Goal: Task Accomplishment & Management: Manage account settings

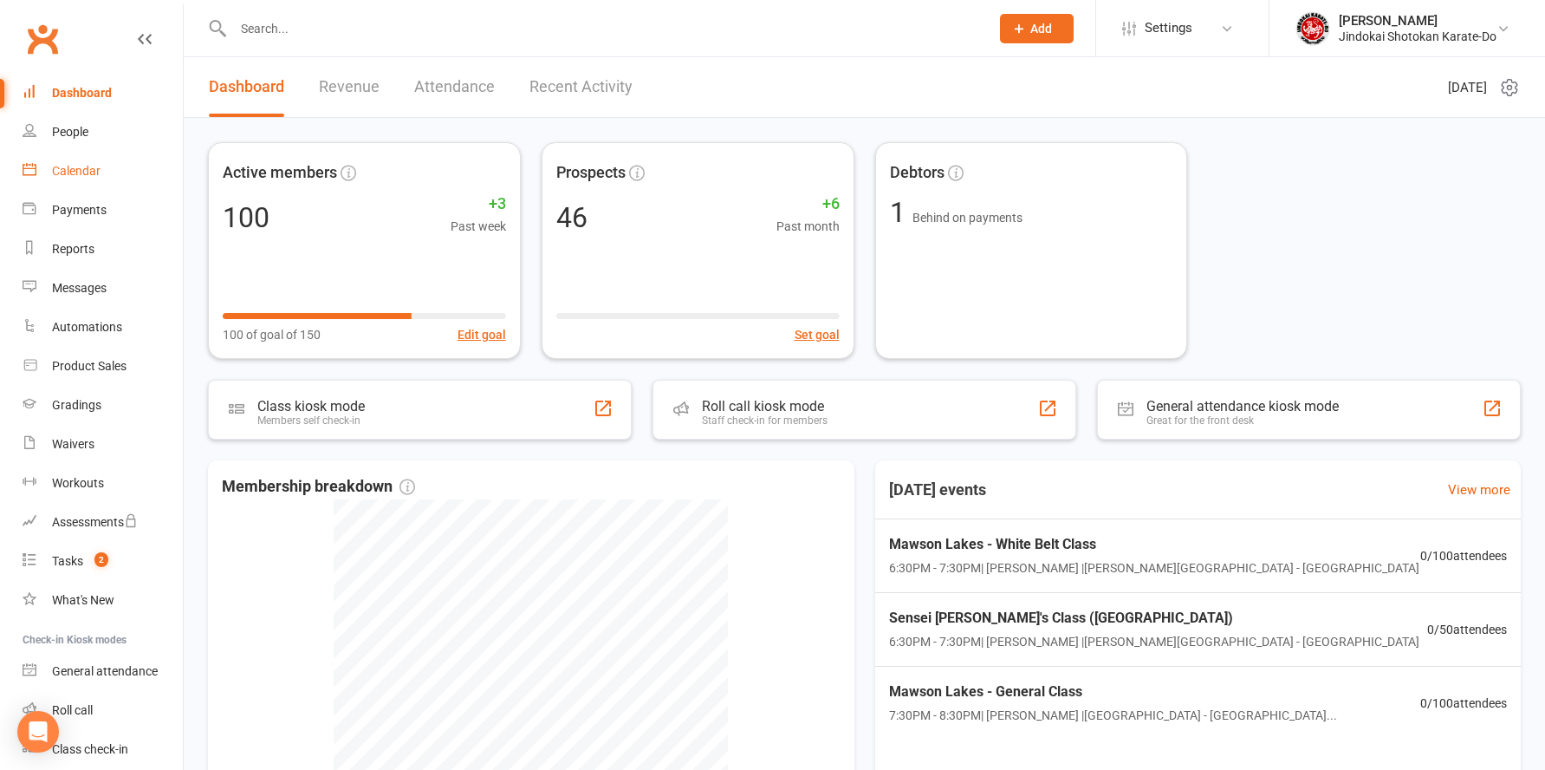
drag, startPoint x: 0, startPoint y: 0, endPoint x: 61, endPoint y: 176, distance: 186.1
click at [61, 176] on div "Calendar" at bounding box center [76, 171] width 49 height 14
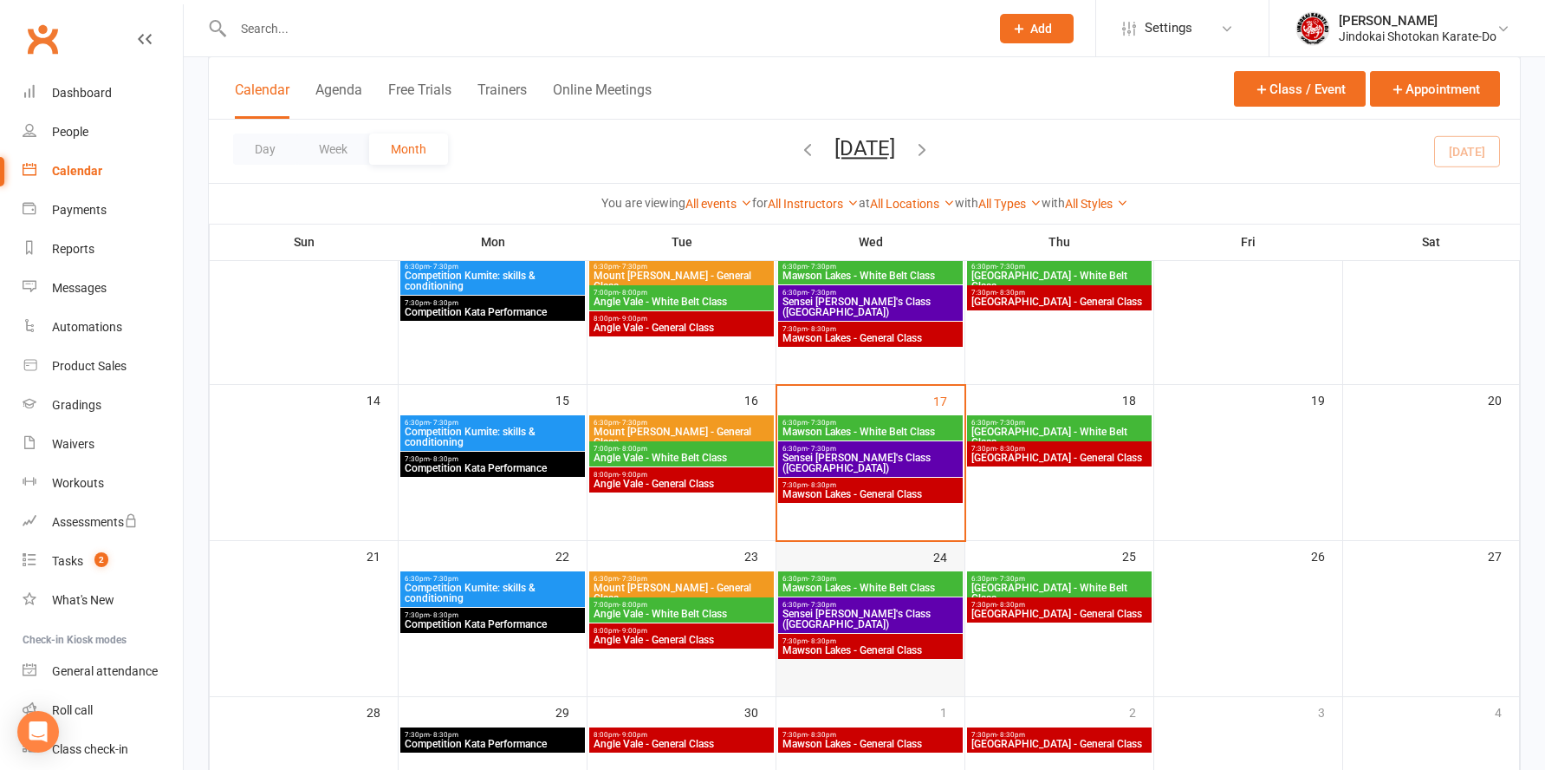
scroll to position [347, 0]
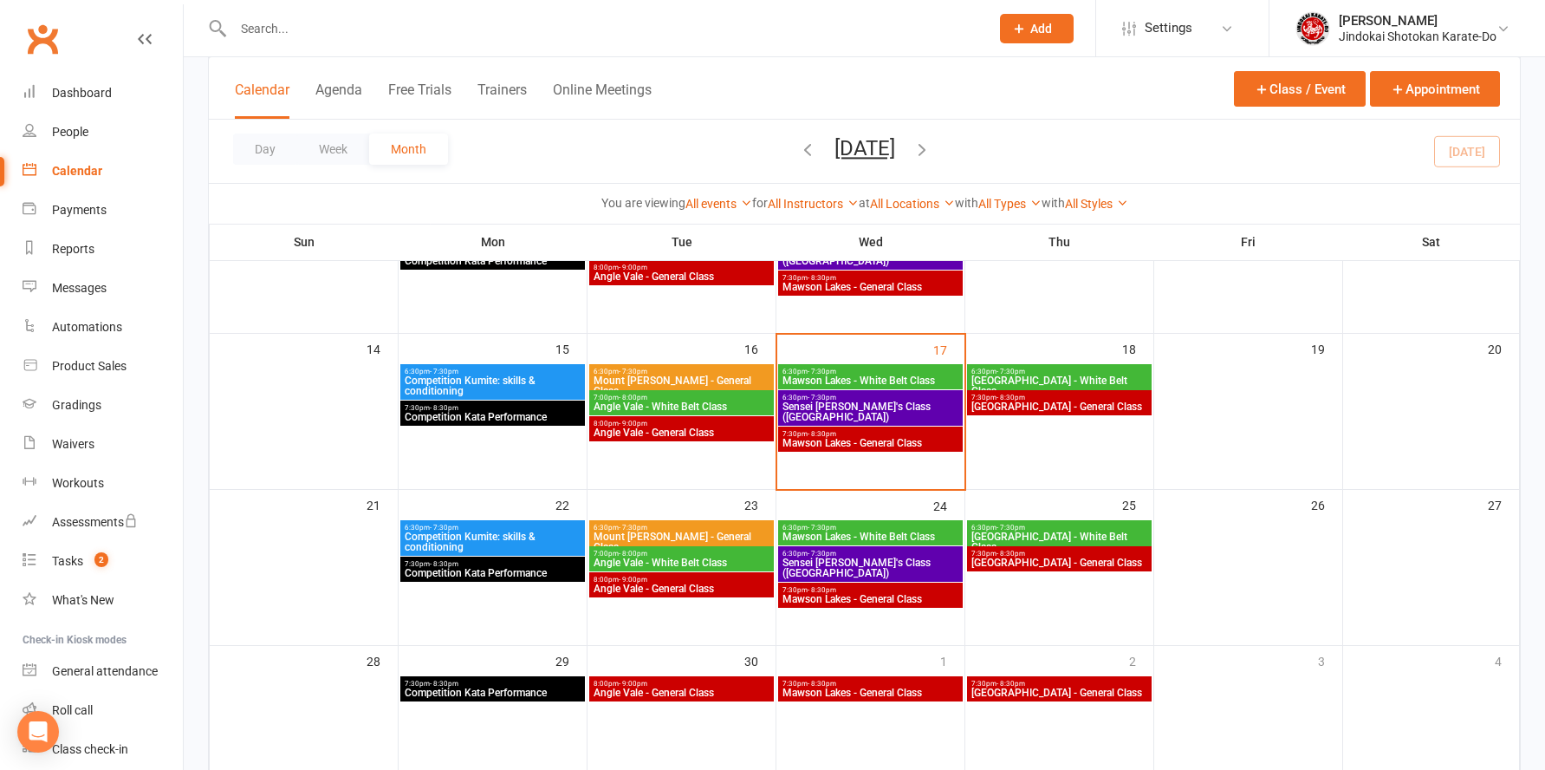
click at [844, 408] on span "Sensei [PERSON_NAME]'s Class ([GEOGRAPHIC_DATA])" at bounding box center [871, 411] width 178 height 21
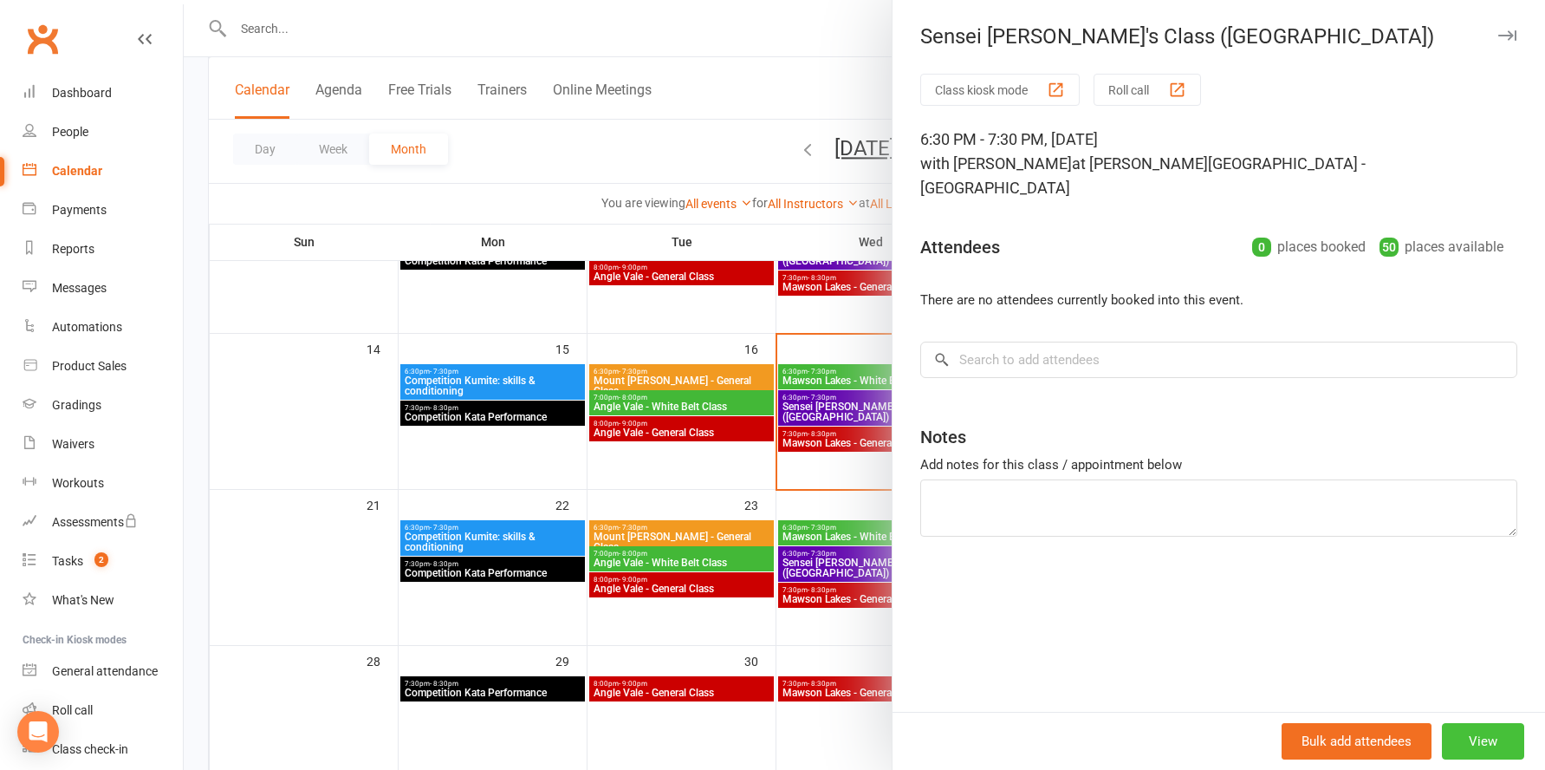
click at [1471, 742] on button "View" at bounding box center [1483, 741] width 82 height 36
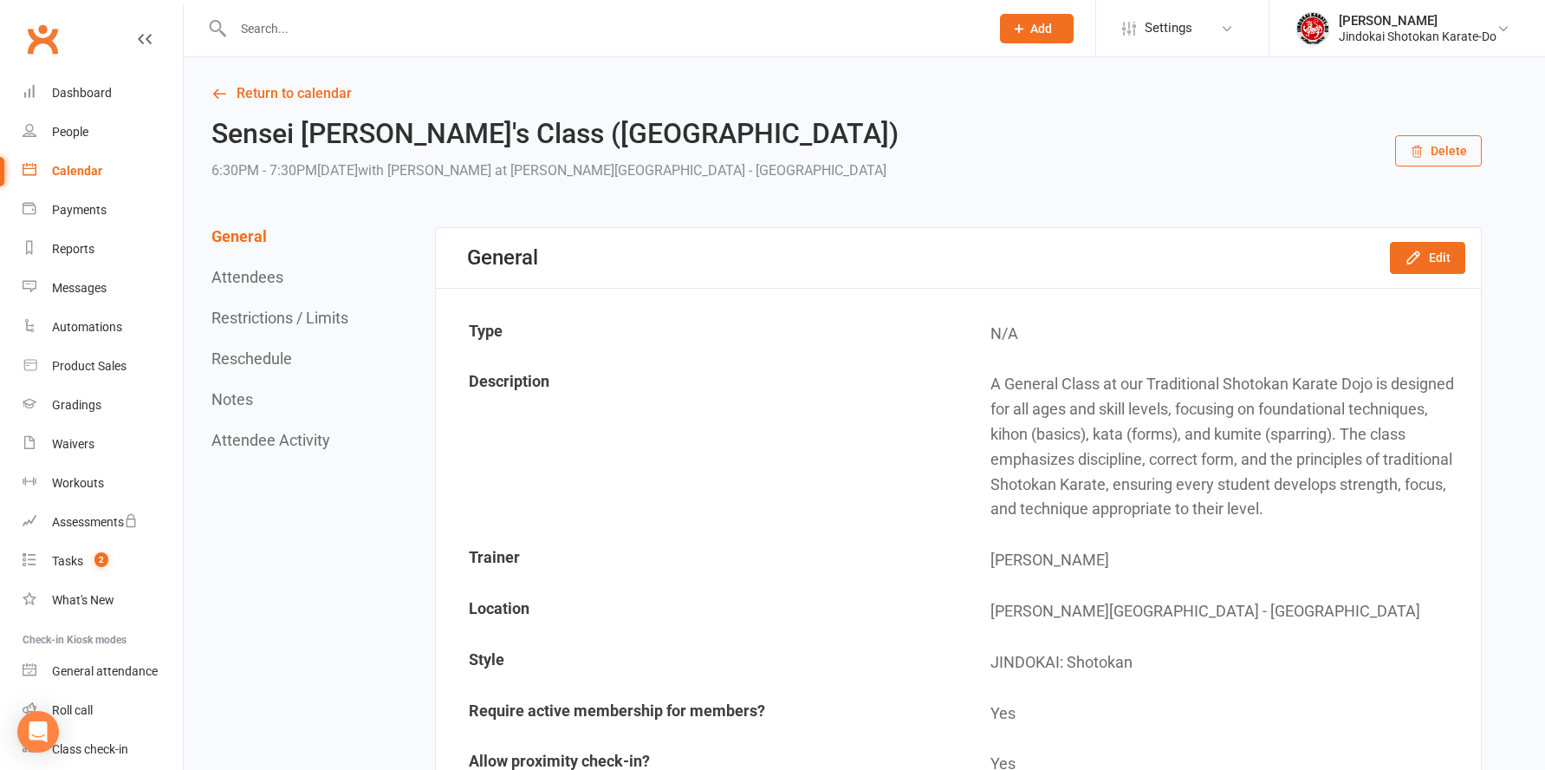
click at [1452, 151] on button "Delete" at bounding box center [1438, 150] width 87 height 31
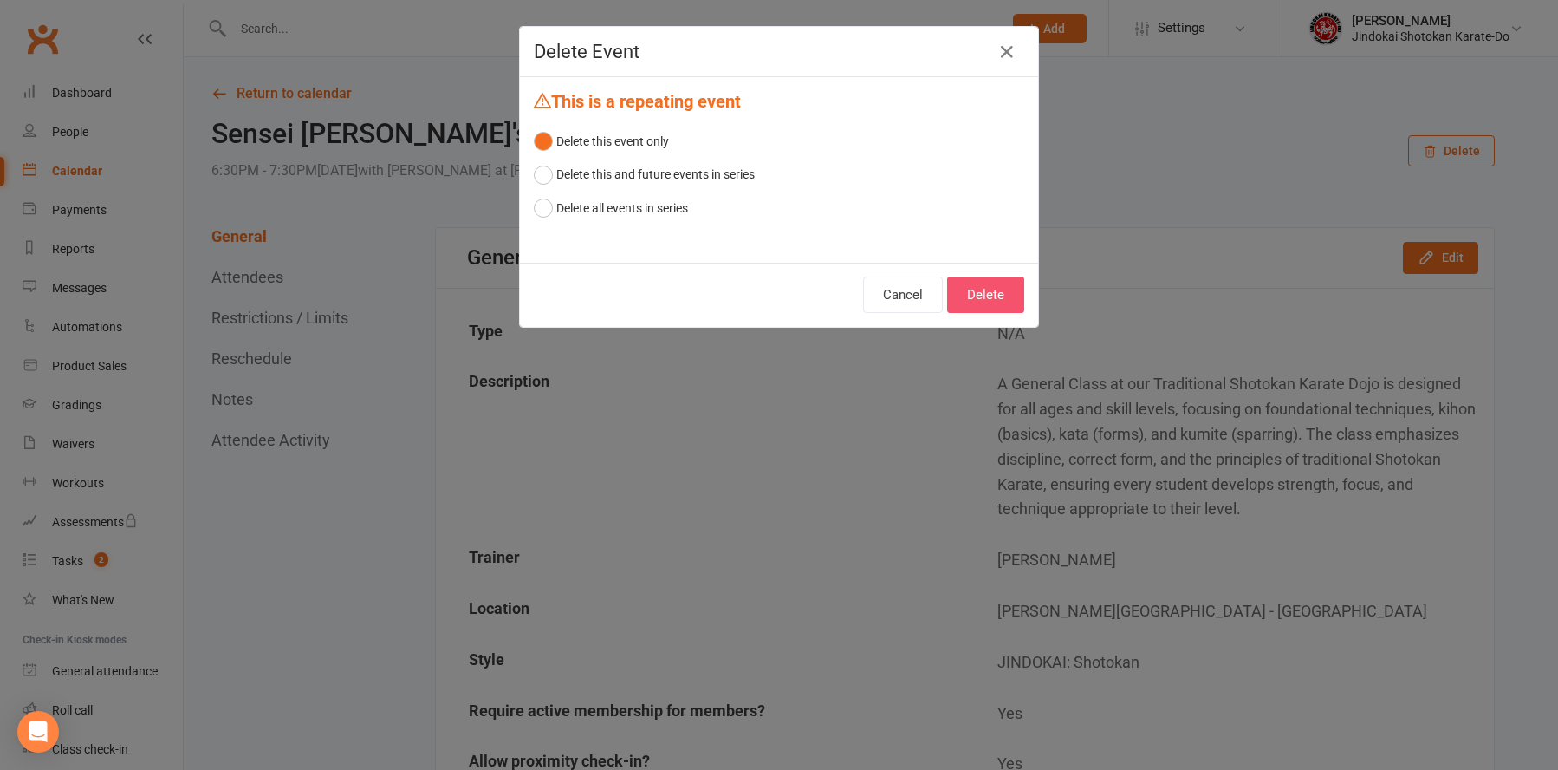
click at [980, 289] on button "Delete" at bounding box center [985, 294] width 77 height 36
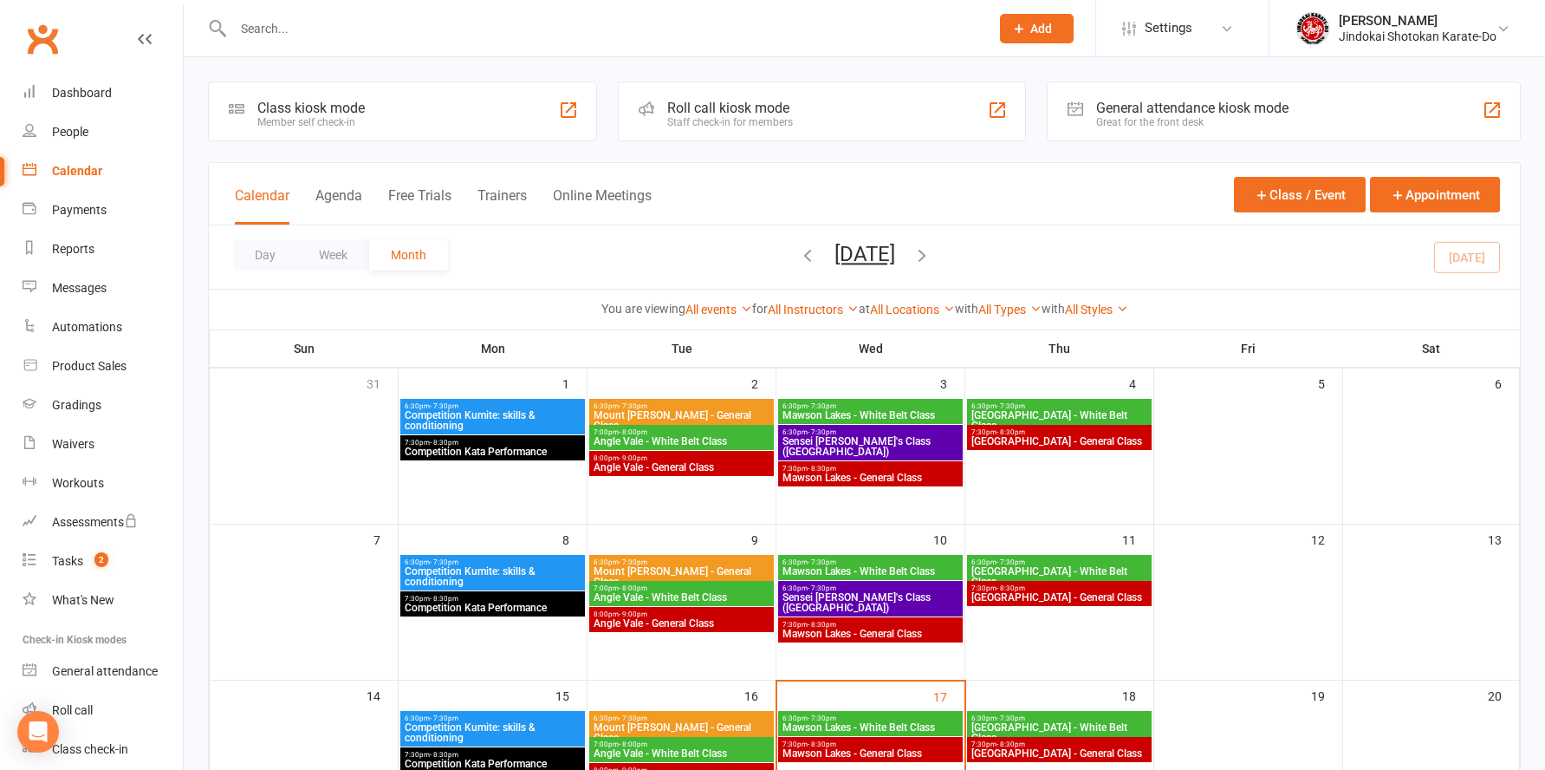
click at [798, 259] on icon "button" at bounding box center [807, 254] width 19 height 19
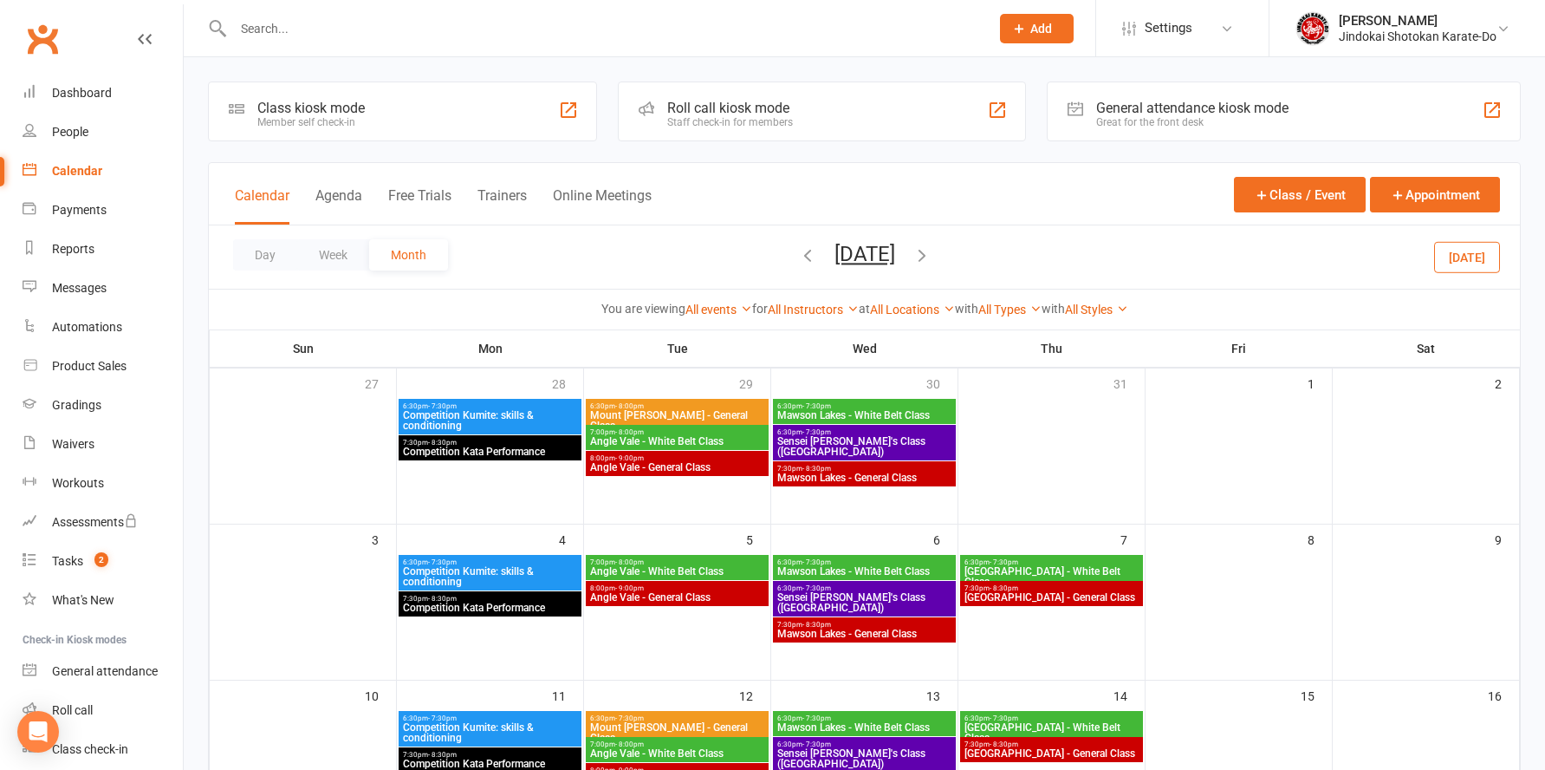
click at [759, 257] on div "Day Week Month [DATE] [DATE] Sun Mon Tue Wed Thu Fri Sat 31 01 02 03 04 05 06 0…" at bounding box center [864, 256] width 1311 height 63
click at [798, 255] on icon "button" at bounding box center [807, 254] width 19 height 19
